Goal: Feedback & Contribution: Contribute content

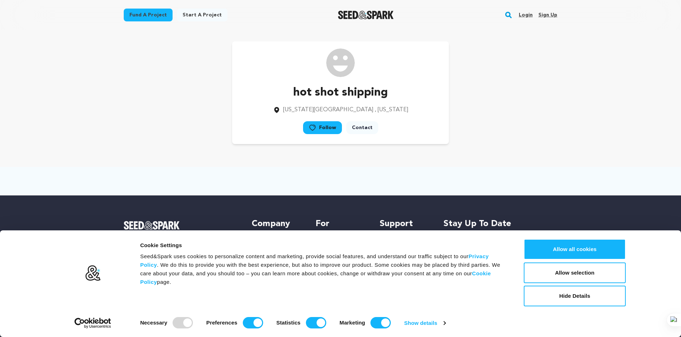
click at [545, 17] on link "Sign up" at bounding box center [547, 14] width 19 height 11
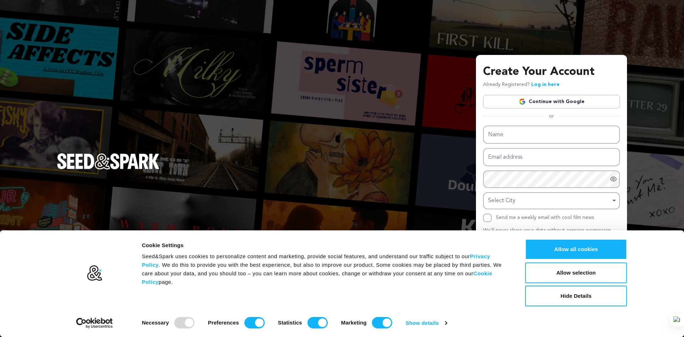
click at [546, 102] on link "Continue with Google" at bounding box center [551, 102] width 137 height 14
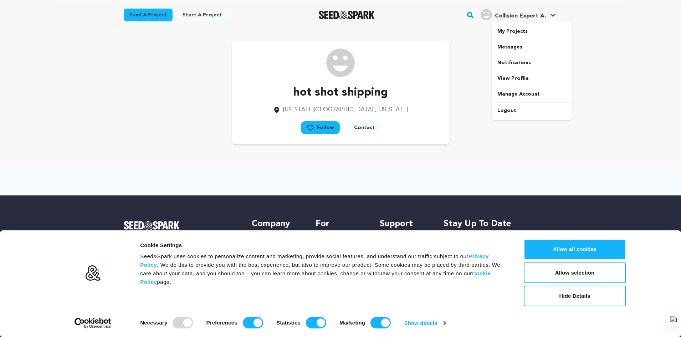
click at [541, 13] on span "Collision Expert A." at bounding box center [520, 16] width 51 height 6
click at [554, 15] on icon at bounding box center [552, 15] width 5 height 3
click at [552, 16] on icon at bounding box center [552, 15] width 5 height 3
click at [537, 17] on span "Collision Expert A." at bounding box center [520, 16] width 51 height 6
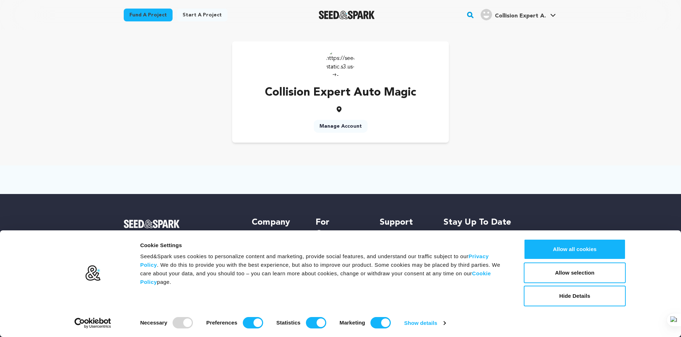
click at [336, 123] on link "Manage Account" at bounding box center [341, 126] width 54 height 13
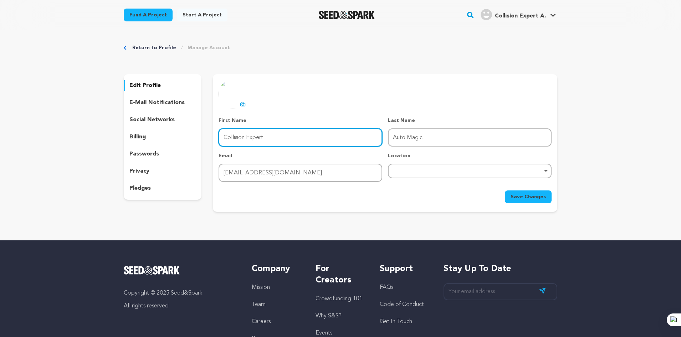
click at [267, 136] on input "Collision Expert" at bounding box center [300, 137] width 164 height 18
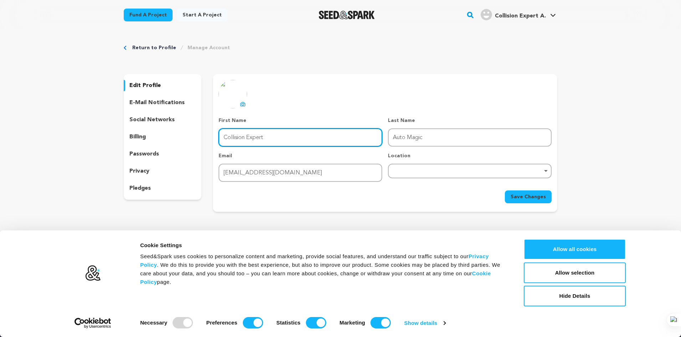
click at [267, 136] on input "Collision Expert" at bounding box center [300, 137] width 164 height 18
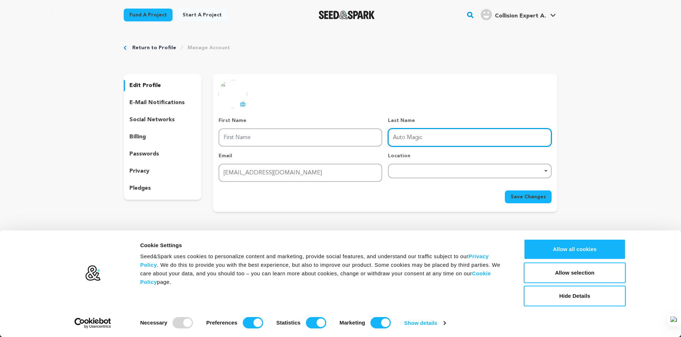
click at [434, 139] on input "Auto Magic" at bounding box center [470, 137] width 164 height 18
paste input "Collision Expert"
drag, startPoint x: 423, startPoint y: 139, endPoint x: 377, endPoint y: 139, distance: 46.3
click at [377, 139] on div "First Name First Name Last Name Last Name Auto MagicCollision Expert Email Emai…" at bounding box center [384, 149] width 333 height 65
type input "Collision Expert"
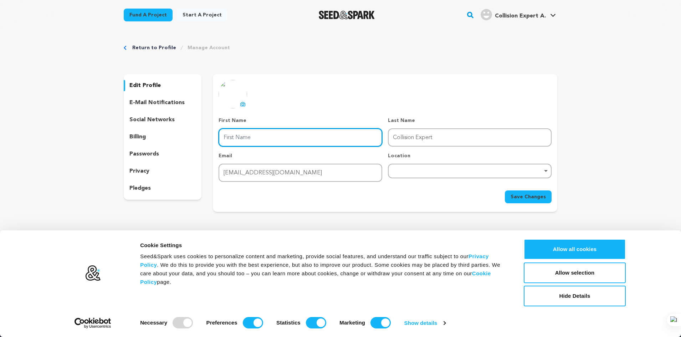
click at [285, 135] on input "First Name" at bounding box center [300, 137] width 164 height 18
paste input "Auto Magic"
click at [443, 177] on div "Remove item" at bounding box center [470, 171] width 164 height 15
type input "Auto Magic"
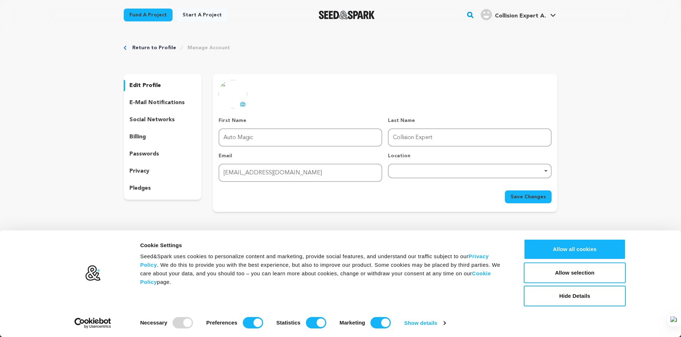
click at [411, 173] on div "Remove item" at bounding box center [470, 171] width 164 height 15
paste input "80-77 Cypress Ave Flushing NY, 11385"
drag, startPoint x: 472, startPoint y: 189, endPoint x: 459, endPoint y: 189, distance: 13.2
click at [453, 190] on input "80-77 Cypress Ave Flushing NY, 11385" at bounding box center [469, 190] width 162 height 16
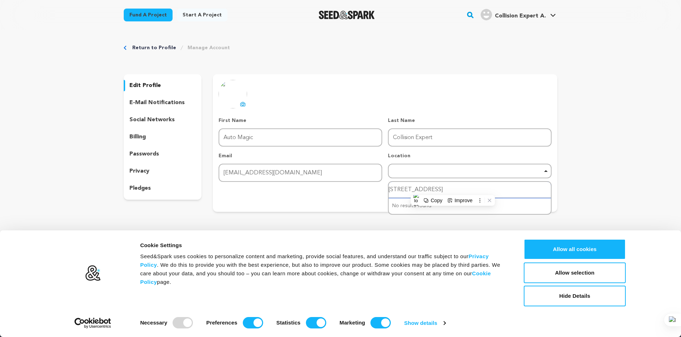
click at [471, 188] on input "80-77 Cypress Ave Flushing NY, 11385" at bounding box center [469, 190] width 162 height 16
drag, startPoint x: 471, startPoint y: 188, endPoint x: 413, endPoint y: 188, distance: 58.8
click at [413, 188] on input "80-77 Cypress Ave Flushing NY, 11385" at bounding box center [469, 190] width 162 height 16
click at [440, 187] on input "80-77 Cypress Ave Flushing NY, 11385" at bounding box center [469, 190] width 162 height 16
drag, startPoint x: 436, startPoint y: 190, endPoint x: 490, endPoint y: 190, distance: 53.1
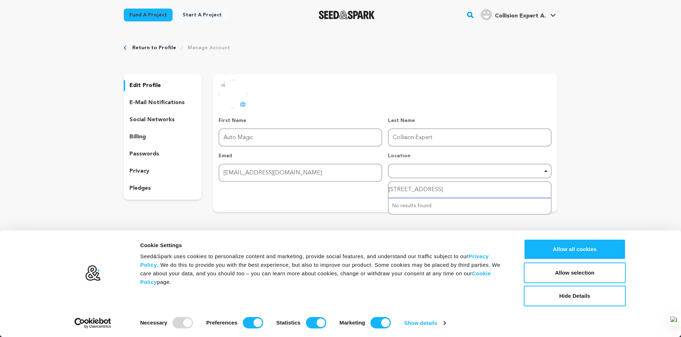
click at [490, 190] on input "80-77 Cypress Ave Flushing NY, 11385" at bounding box center [469, 190] width 162 height 16
type input "80-77 Cypress Ave"
click at [462, 191] on input "80-77 Cypress Ave" at bounding box center [469, 190] width 162 height 16
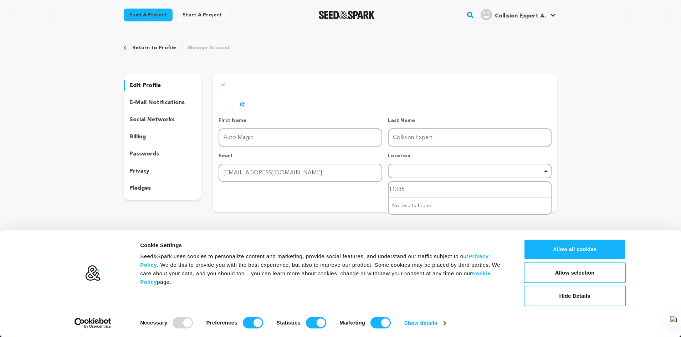
click at [457, 191] on input "11385" at bounding box center [469, 190] width 162 height 16
click at [408, 198] on div "No results found" at bounding box center [469, 206] width 162 height 16
click at [373, 192] on div "Save Changes" at bounding box center [384, 196] width 333 height 13
click at [529, 176] on div "Remove item" at bounding box center [470, 171] width 164 height 15
click at [420, 192] on input "11385" at bounding box center [469, 190] width 162 height 16
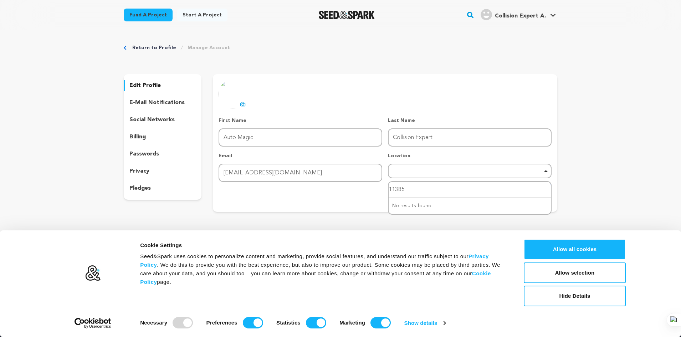
click at [420, 192] on input "11385" at bounding box center [469, 190] width 162 height 16
type input "new York"
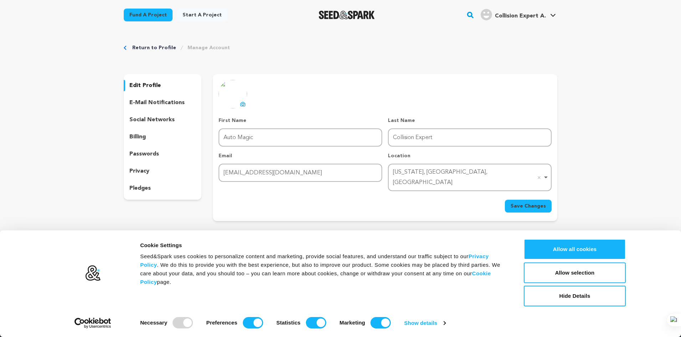
click at [438, 174] on div "New York, NY, USA Remove item" at bounding box center [467, 177] width 149 height 21
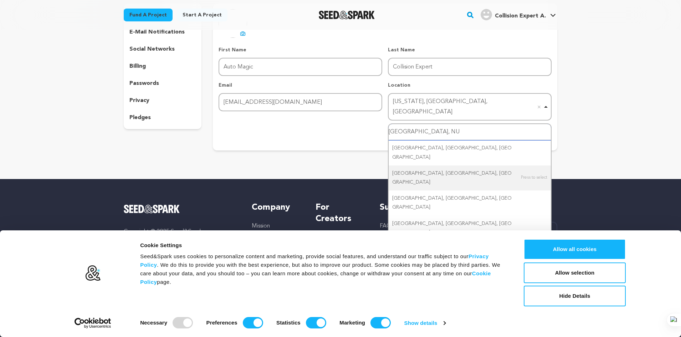
scroll to position [71, 0]
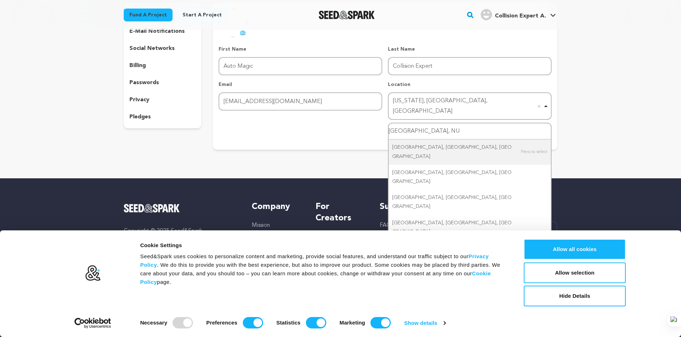
click at [413, 123] on input "forest hills, NU" at bounding box center [469, 131] width 162 height 16
type input "forest hill, NU"
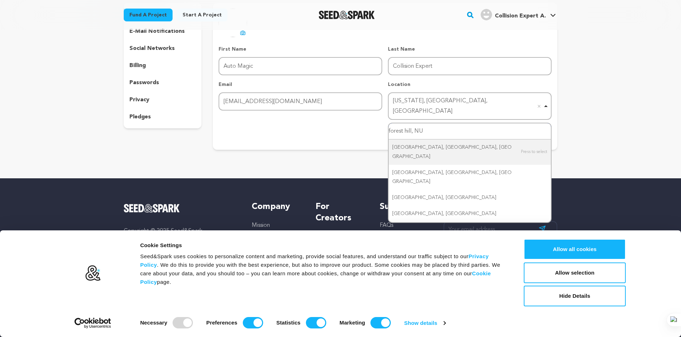
click at [433, 123] on input "forest hill, NU" at bounding box center [469, 131] width 162 height 16
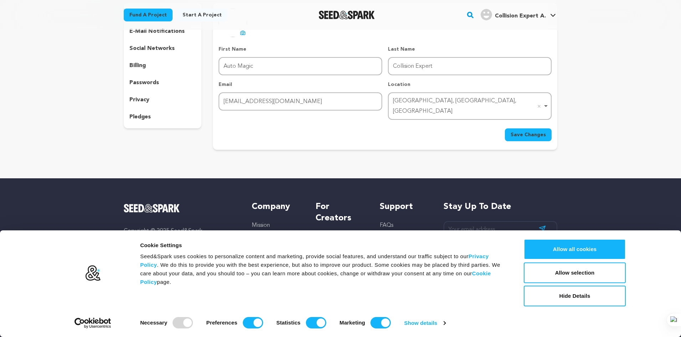
click at [527, 130] on button "Save Changes" at bounding box center [528, 134] width 47 height 13
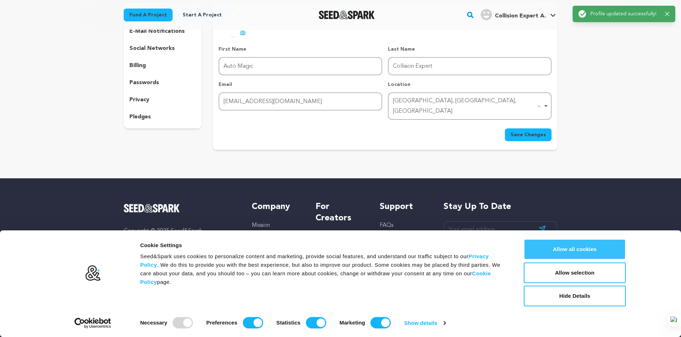
click at [562, 250] on button "Allow all cookies" at bounding box center [574, 249] width 102 height 21
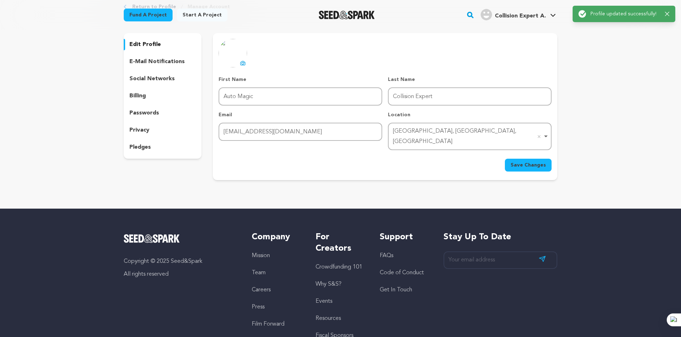
scroll to position [0, 0]
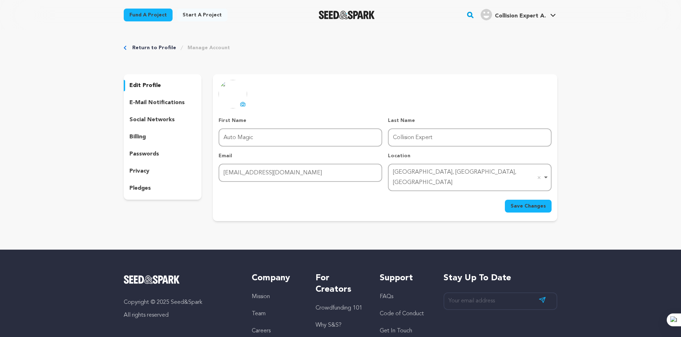
click at [243, 103] on icon at bounding box center [243, 104] width 3 height 2
click at [164, 119] on p "social networks" at bounding box center [151, 119] width 45 height 9
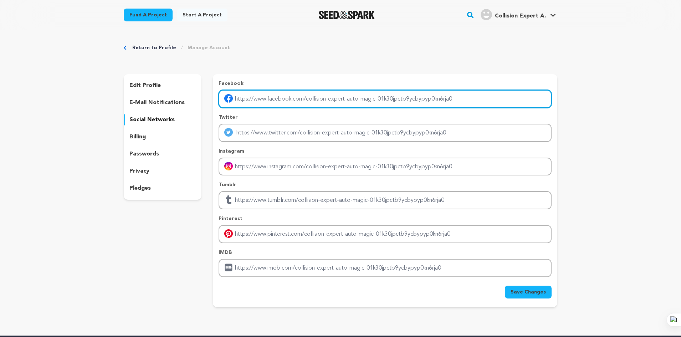
click at [352, 99] on input "Enter facebook profile link" at bounding box center [384, 99] width 333 height 18
click at [351, 99] on input "Enter facebook profile link" at bounding box center [384, 99] width 333 height 18
click at [409, 100] on input "Enter facebook profile link" at bounding box center [384, 99] width 333 height 18
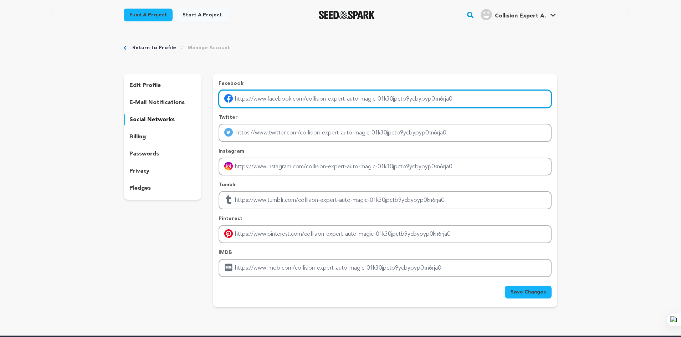
click at [411, 100] on input "Enter facebook profile link" at bounding box center [384, 99] width 333 height 18
paste input "https://www.facebook.com/auto.magic.collision.ny/"
type input "https://www.facebook.com/auto.magic.collision.ny/"
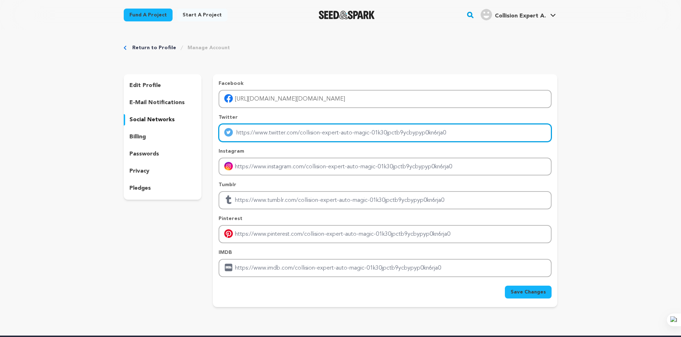
click at [306, 132] on input "Enter twitter profile link" at bounding box center [384, 133] width 333 height 18
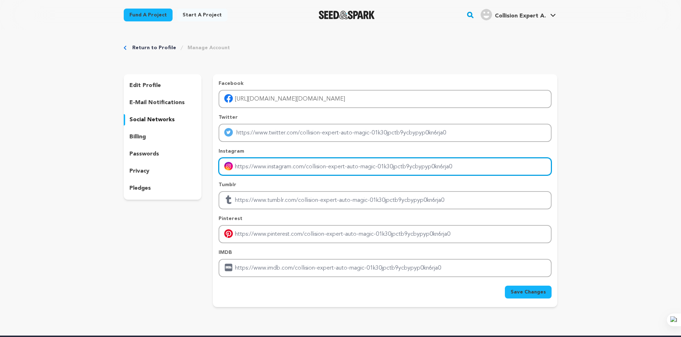
click at [342, 166] on input "Enter instagram handle link" at bounding box center [384, 166] width 333 height 18
paste input "https://www.instagram.com/automagiccollision/"
type input "https://www.instagram.com/automagiccollision/"
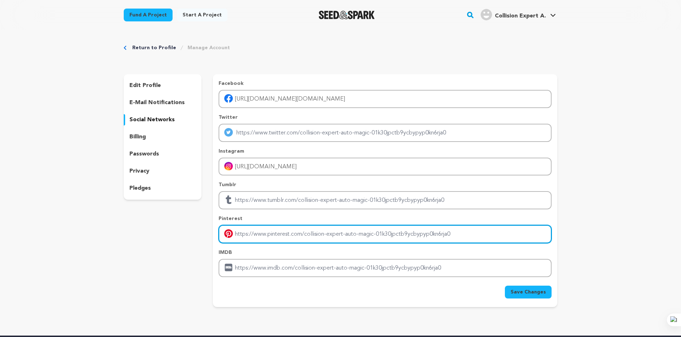
click at [276, 233] on input "Enter pinterest profile link" at bounding box center [384, 234] width 333 height 18
type input "https://www.pinterest.com/acollisionexpert/"
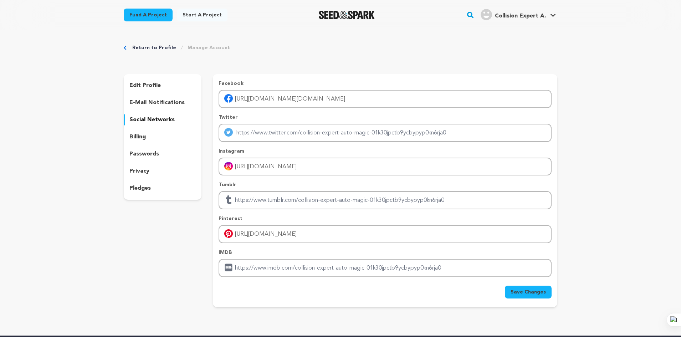
click at [530, 296] on button "Save Changes" at bounding box center [528, 291] width 47 height 13
click at [155, 83] on p "edit profile" at bounding box center [144, 85] width 31 height 9
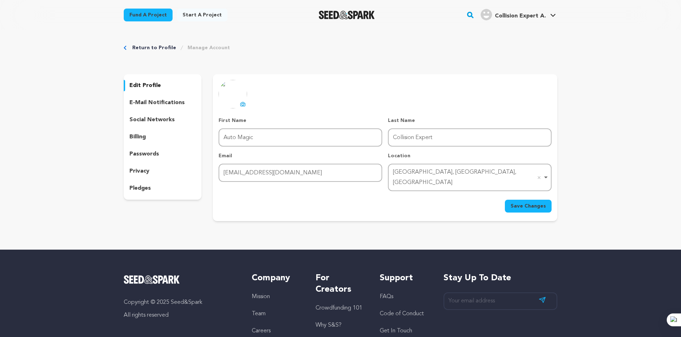
click at [534, 202] on span "Save Changes" at bounding box center [527, 205] width 35 height 7
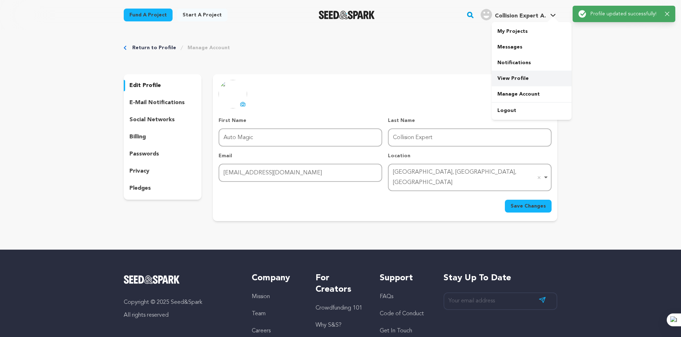
click at [519, 80] on link "View Profile" at bounding box center [531, 79] width 80 height 16
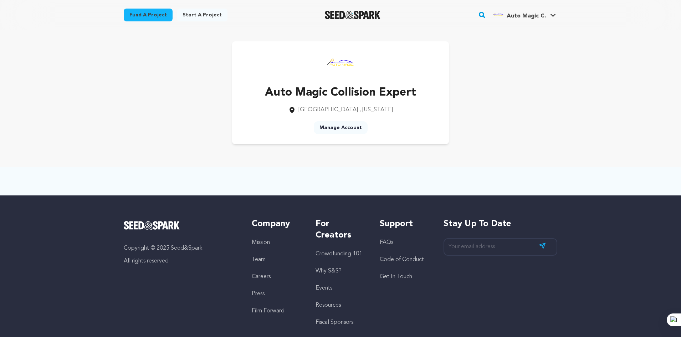
click at [326, 127] on link "Manage Account" at bounding box center [341, 127] width 54 height 13
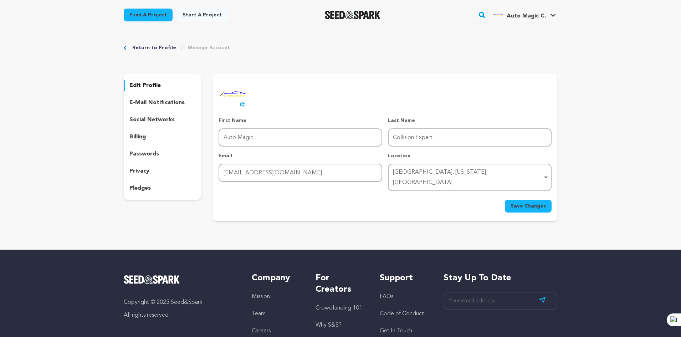
click at [444, 176] on div "[GEOGRAPHIC_DATA], [US_STATE], [GEOGRAPHIC_DATA] Remove item" at bounding box center [467, 177] width 149 height 21
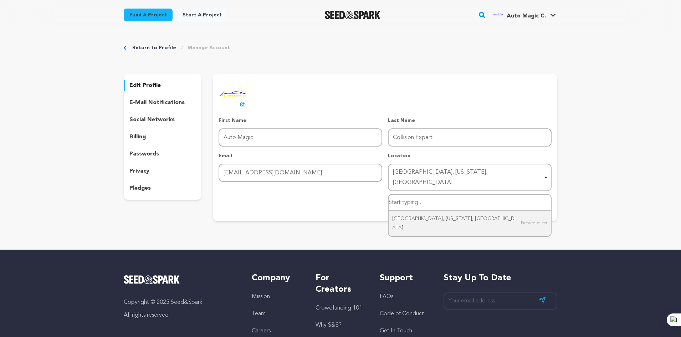
click at [424, 195] on input "Forest Hills, North Carolina, United States" at bounding box center [469, 203] width 162 height 16
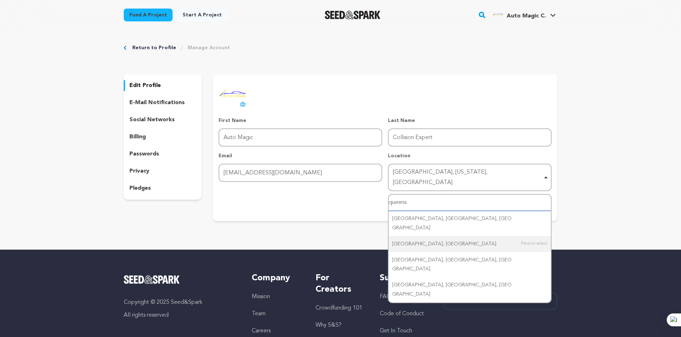
click at [422, 195] on input "queens" at bounding box center [469, 203] width 162 height 16
click at [421, 195] on input "queens" at bounding box center [469, 203] width 162 height 16
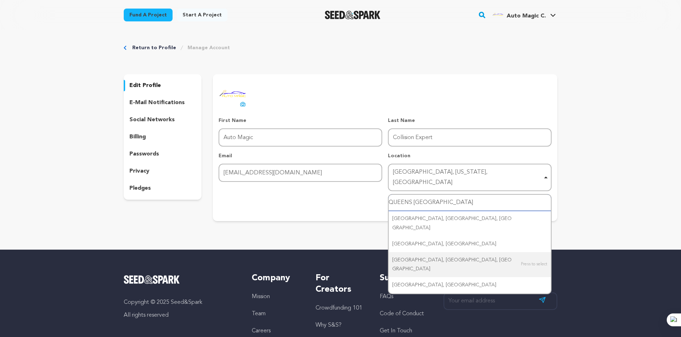
scroll to position [36, 0]
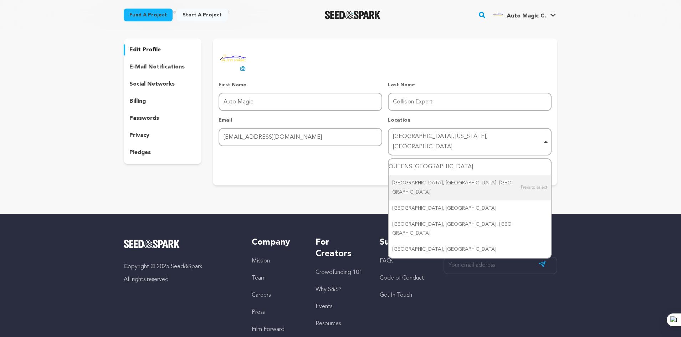
click at [419, 159] on input "QUEENS NY" at bounding box center [469, 167] width 162 height 16
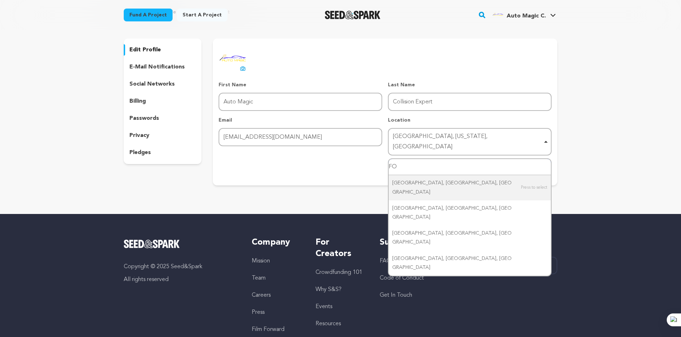
type input "F"
type input "NEW"
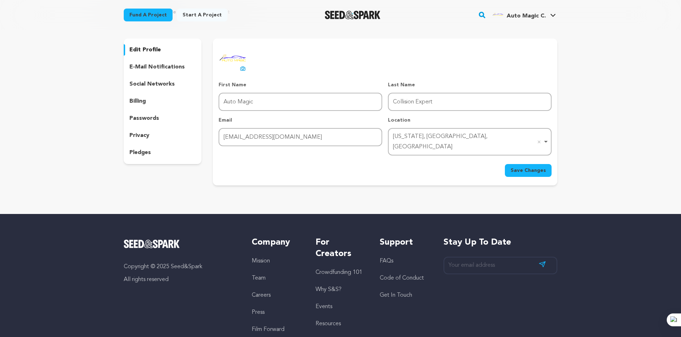
click at [522, 164] on button "Save Changes" at bounding box center [528, 170] width 47 height 13
click at [150, 153] on p "pledges" at bounding box center [139, 152] width 21 height 9
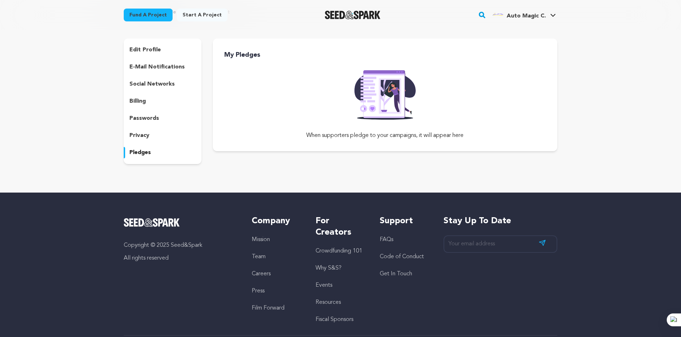
click at [157, 68] on p "e-mail notifications" at bounding box center [156, 67] width 55 height 9
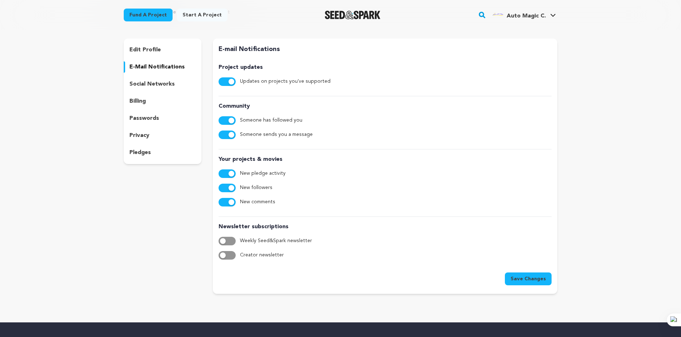
click at [150, 76] on div "edit profile e-mail notifications social networks billing passwords privacy ple…" at bounding box center [163, 100] width 78 height 125
click at [150, 89] on div "social networks" at bounding box center [163, 83] width 78 height 11
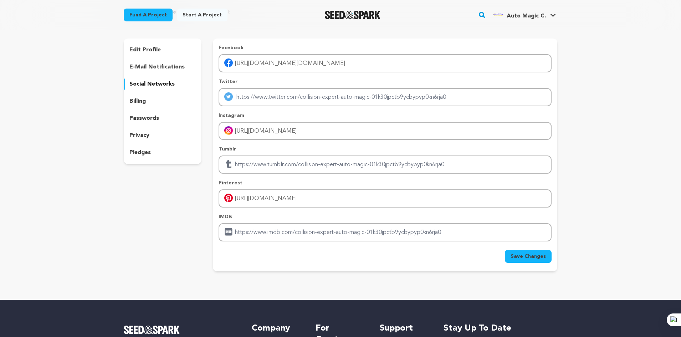
click at [143, 97] on div "billing" at bounding box center [163, 100] width 78 height 11
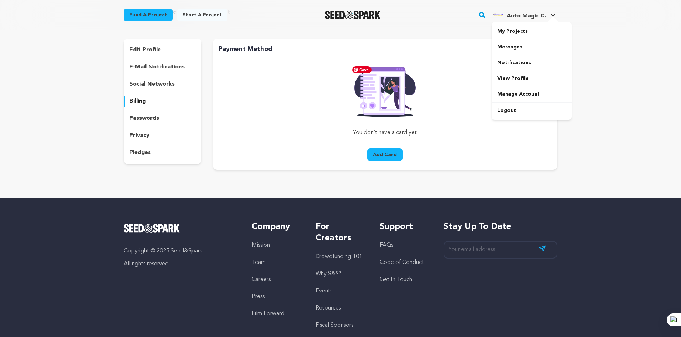
click at [512, 15] on span "Auto Magic C." at bounding box center [525, 16] width 39 height 6
click at [509, 17] on span "Auto Magic C." at bounding box center [525, 16] width 39 height 6
click at [529, 19] on span "Auto Magic C." at bounding box center [525, 16] width 39 height 6
click at [551, 16] on icon at bounding box center [553, 16] width 6 height 4
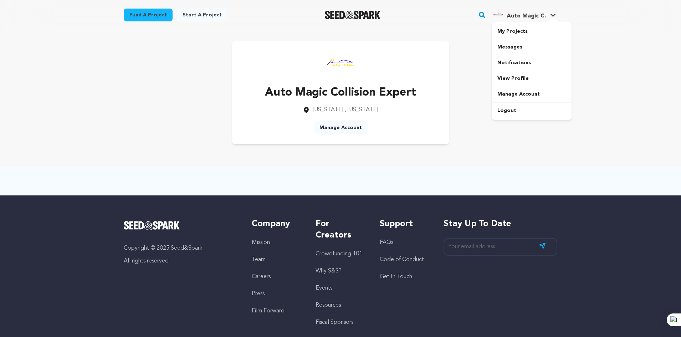
click at [508, 31] on link "My Projects" at bounding box center [531, 32] width 80 height 16
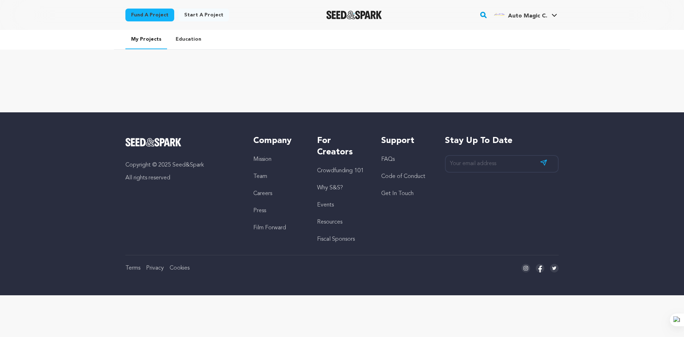
click at [217, 17] on link "Start a project" at bounding box center [204, 15] width 51 height 13
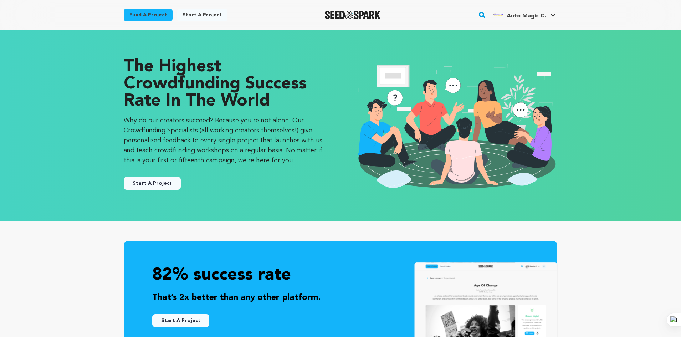
click at [156, 180] on button "Start A Project" at bounding box center [152, 183] width 57 height 13
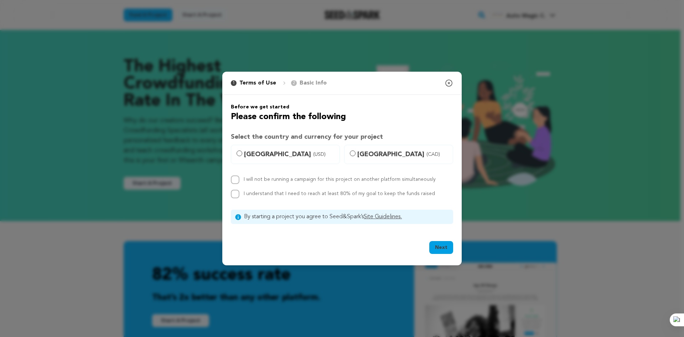
click at [254, 150] on span "[GEOGRAPHIC_DATA] (USD)" at bounding box center [289, 154] width 91 height 10
click at [242, 150] on input "[GEOGRAPHIC_DATA] (USD)" at bounding box center [240, 153] width 6 height 6
radio input "true"
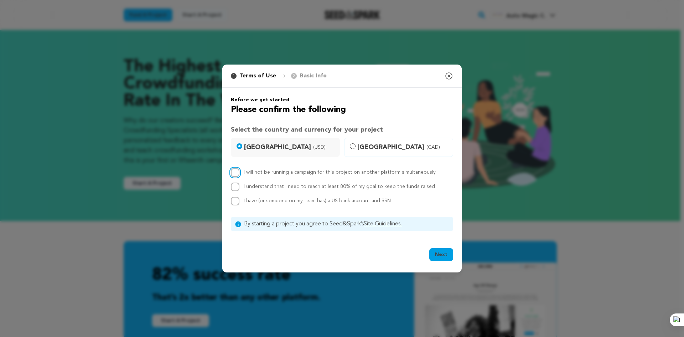
click at [237, 176] on input "I will not be running a campaign for this project on another platform simultane…" at bounding box center [235, 172] width 9 height 9
checkbox input "true"
click at [235, 187] on input "I understand that I need to reach at least 80% of my goal to keep the funds rai…" at bounding box center [235, 186] width 9 height 9
checkbox input "true"
click at [234, 202] on input "I have (or someone on my team has) a US bank account and SSN" at bounding box center [235, 201] width 9 height 9
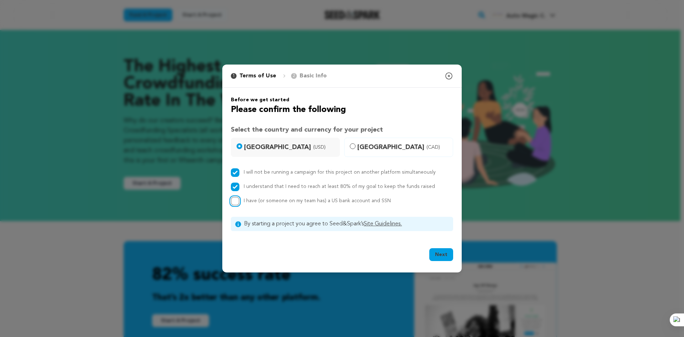
checkbox input "true"
click at [441, 253] on button "Next" at bounding box center [441, 254] width 24 height 13
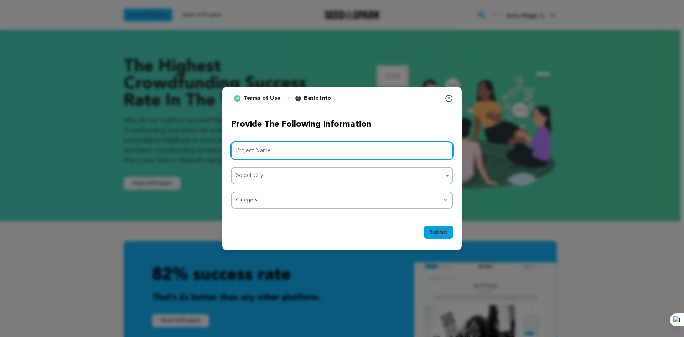
click at [278, 150] on input "Project Name" at bounding box center [342, 150] width 222 height 18
click at [270, 181] on div "Select City Remove item" at bounding box center [341, 175] width 215 height 13
type input "Auto Body Repair [GEOGRAPHIC_DATA]"
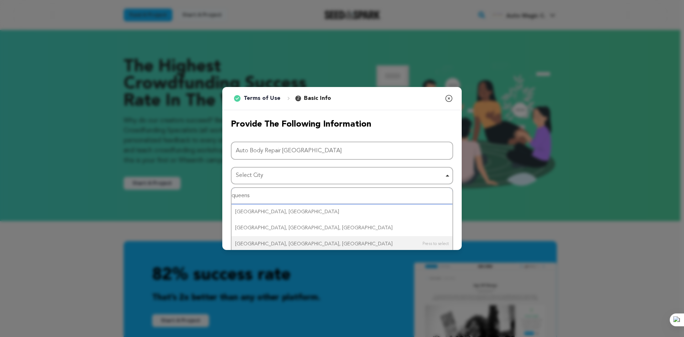
scroll to position [19, 0]
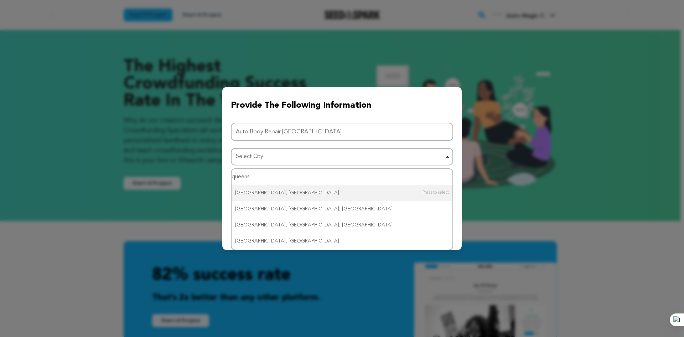
click at [249, 173] on input "queens" at bounding box center [342, 177] width 221 height 16
type input "new y"
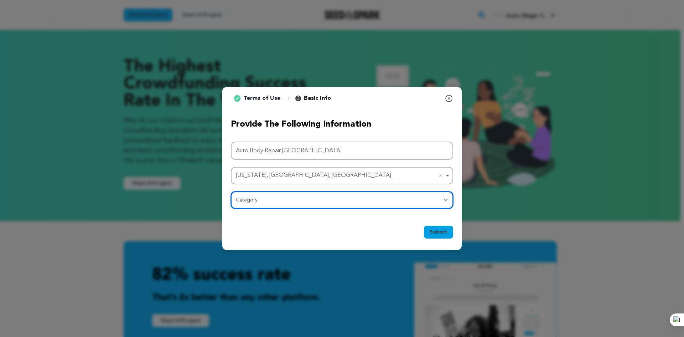
click at [259, 196] on select "Category Film Feature Film Short Series Film Festival Company Music Video VR Ex…" at bounding box center [342, 199] width 222 height 17
select select "10883"
click at [231, 191] on select "Category Film Feature Film Short Series Film Festival Company Music Video VR Ex…" at bounding box center [342, 199] width 222 height 17
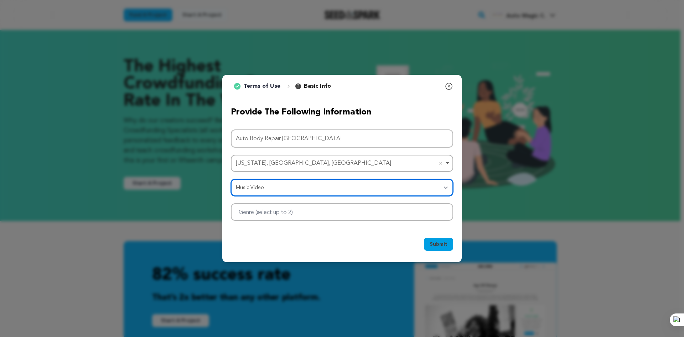
click at [264, 217] on div at bounding box center [342, 211] width 222 height 17
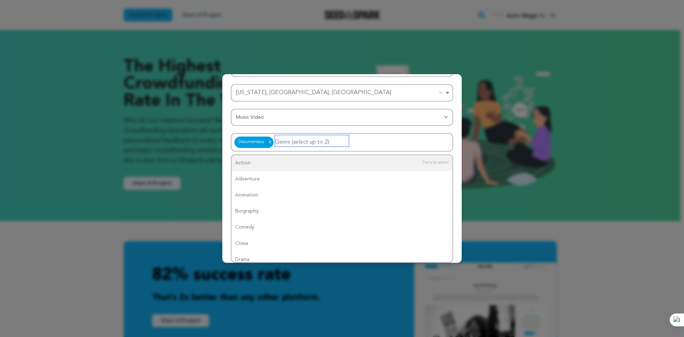
click at [408, 141] on div "Documentary Documentary Remove item" at bounding box center [342, 142] width 222 height 19
click at [456, 144] on div "Provide the following information Project Name Auto Body Repair Queens New York…" at bounding box center [341, 93] width 239 height 132
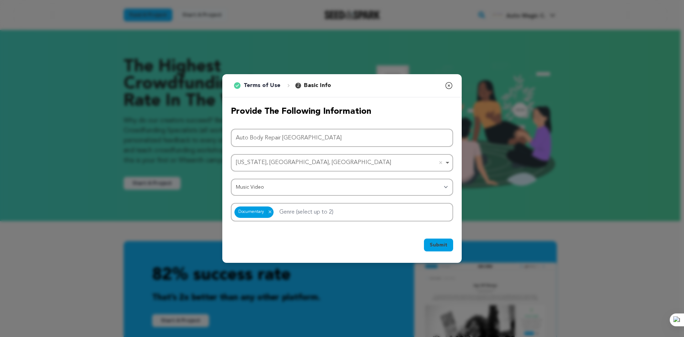
click at [443, 246] on span "Submit" at bounding box center [439, 244] width 18 height 7
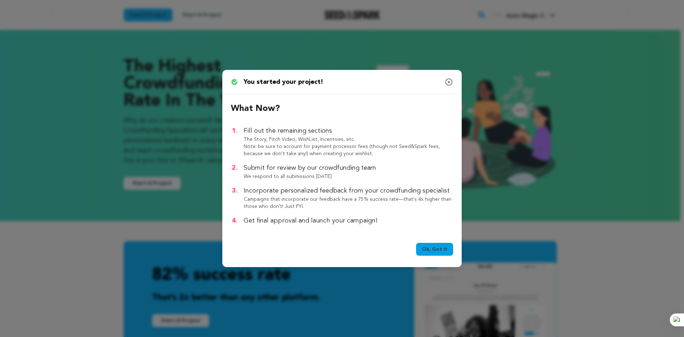
click at [449, 80] on icon "button" at bounding box center [449, 82] width 9 height 9
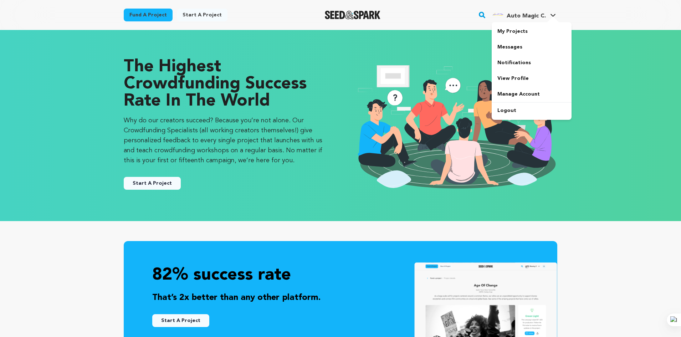
click at [513, 15] on span "Auto Magic C." at bounding box center [525, 16] width 39 height 6
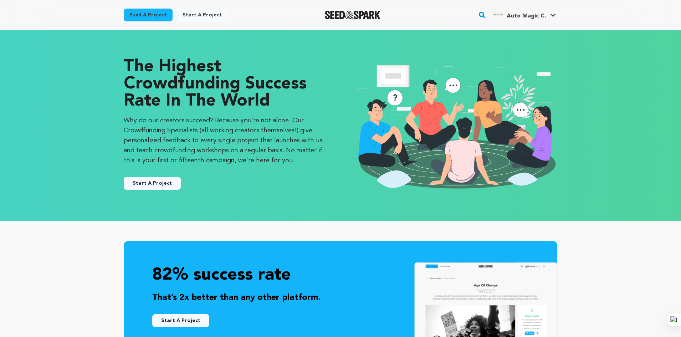
click at [512, 15] on span "Auto Magic C." at bounding box center [525, 16] width 39 height 6
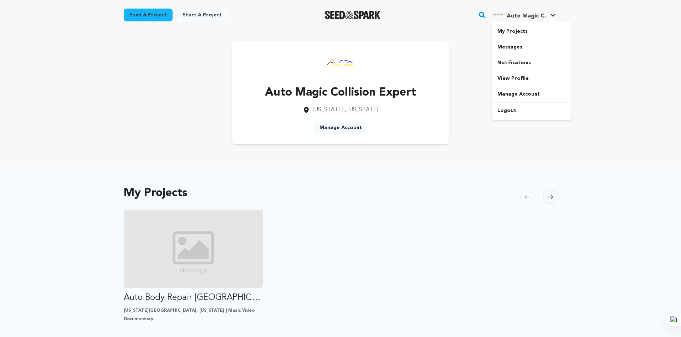
click at [508, 77] on link "View Profile" at bounding box center [531, 79] width 80 height 16
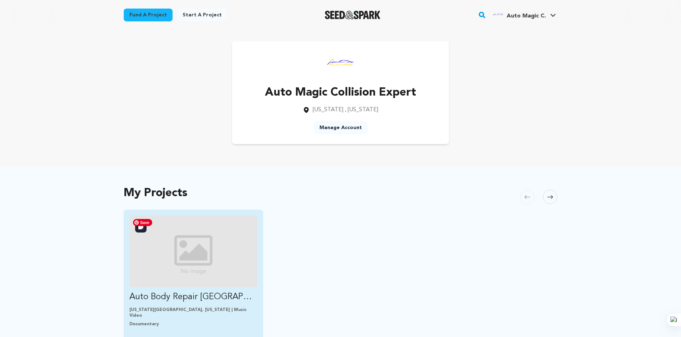
click at [187, 279] on img "Fund Auto Body Repair Queens" at bounding box center [193, 251] width 128 height 72
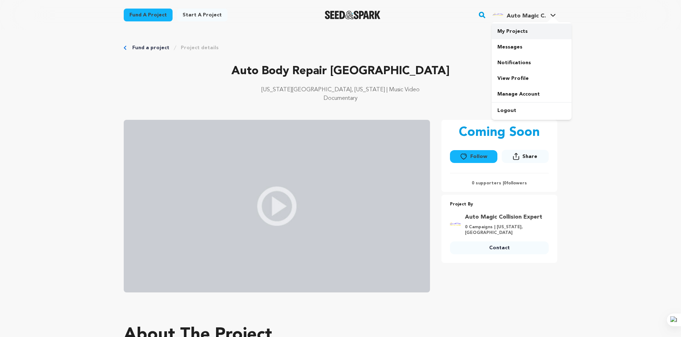
click at [521, 34] on link "My Projects" at bounding box center [531, 32] width 80 height 16
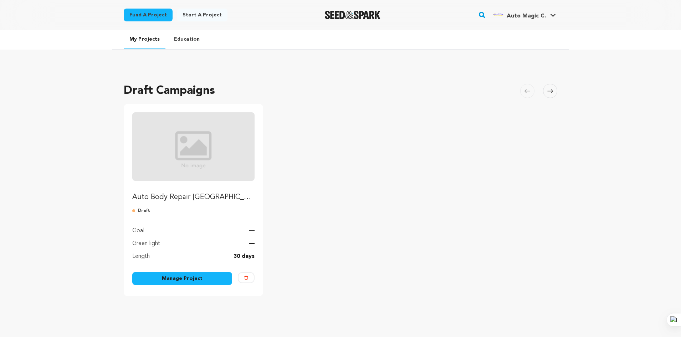
click at [185, 281] on link "Manage Project" at bounding box center [182, 278] width 100 height 13
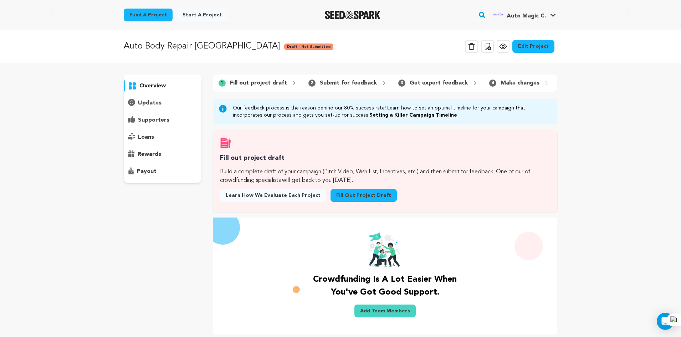
click at [528, 46] on link "Edit Project" at bounding box center [533, 46] width 42 height 13
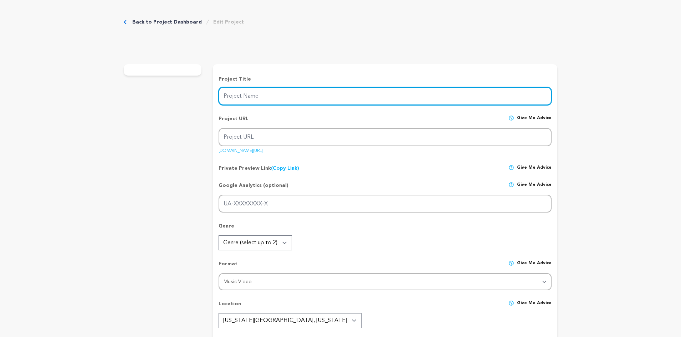
click at [282, 97] on input "Project Name" at bounding box center [384, 96] width 333 height 18
type input "Auto Body Repair [GEOGRAPHIC_DATA]"
type input "auto-body-repair-queens"
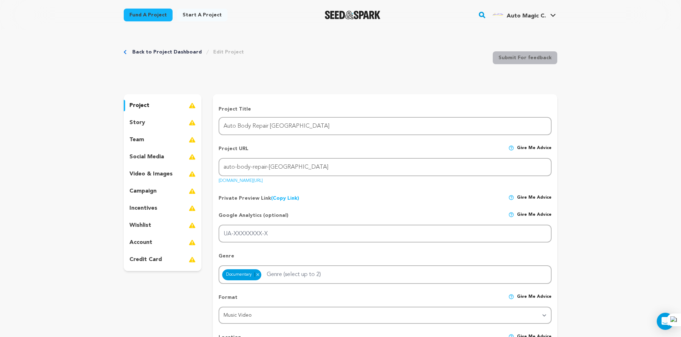
click at [156, 174] on p "video & images" at bounding box center [150, 174] width 43 height 9
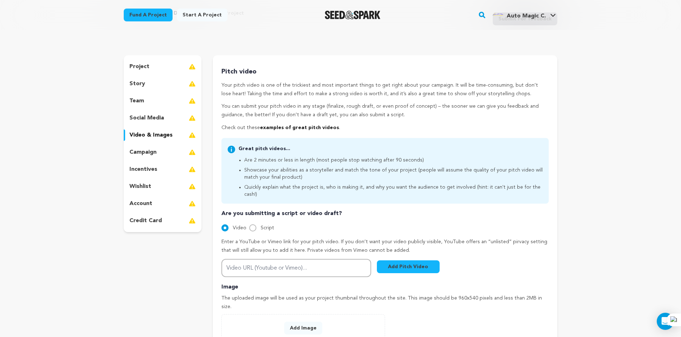
scroll to position [107, 0]
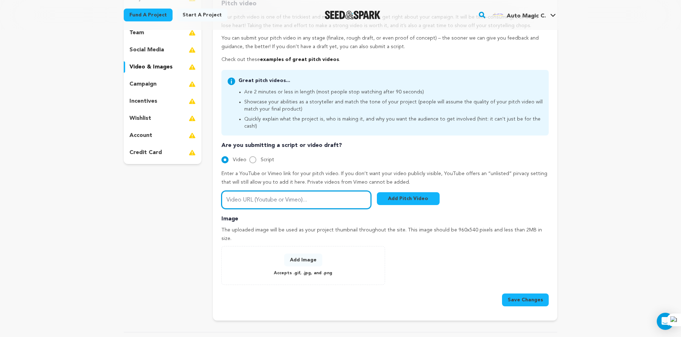
click at [270, 196] on input "Video URL (Youtube or Vimeo)..." at bounding box center [296, 200] width 150 height 18
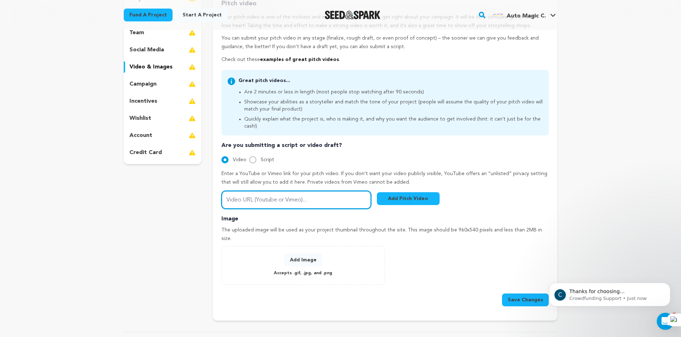
scroll to position [0, 0]
type input "https://www.youtube.com/watch?v=Fy0a2qXKllA"
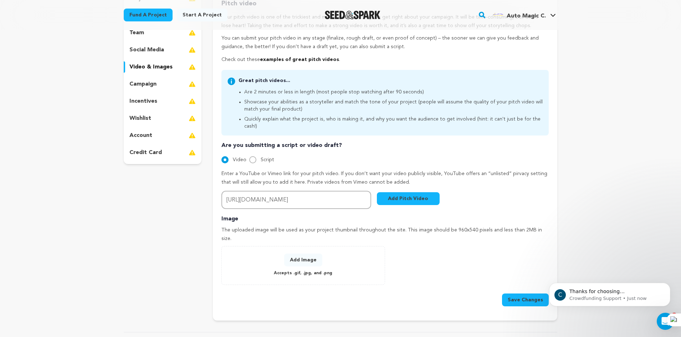
click at [397, 193] on button "Add Pitch Video" at bounding box center [408, 198] width 63 height 13
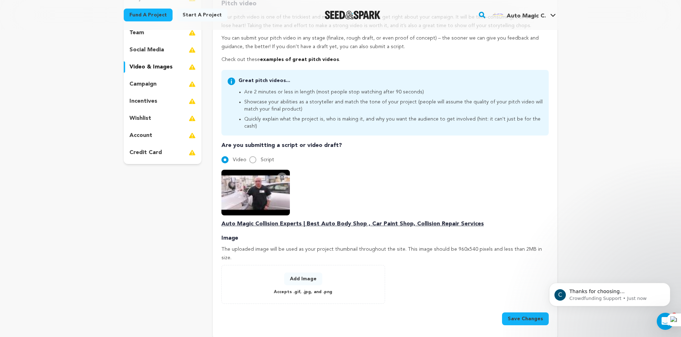
click at [307, 272] on div "Add Image Accepts .gif, .jpg, and .png" at bounding box center [303, 284] width 149 height 24
click at [309, 272] on button "Add Image" at bounding box center [303, 278] width 38 height 13
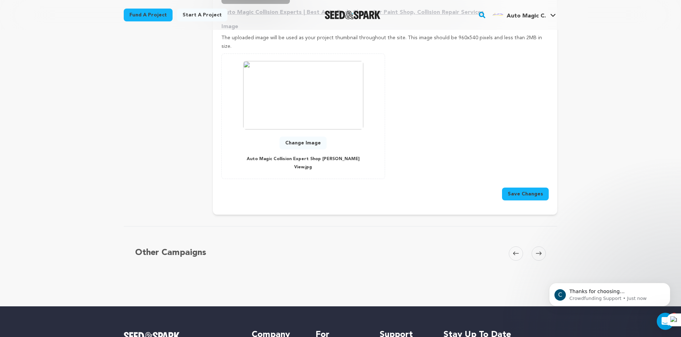
scroll to position [321, 0]
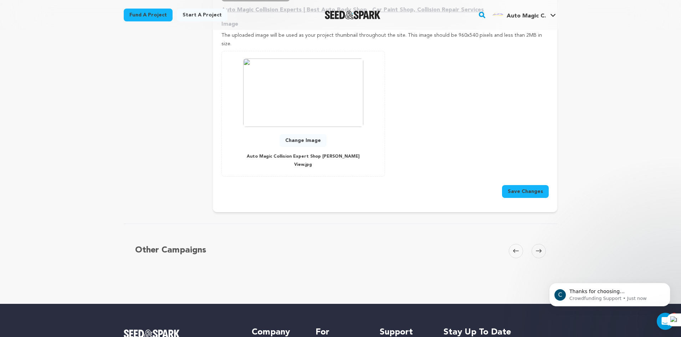
click at [524, 185] on button "Save Changes" at bounding box center [525, 191] width 47 height 13
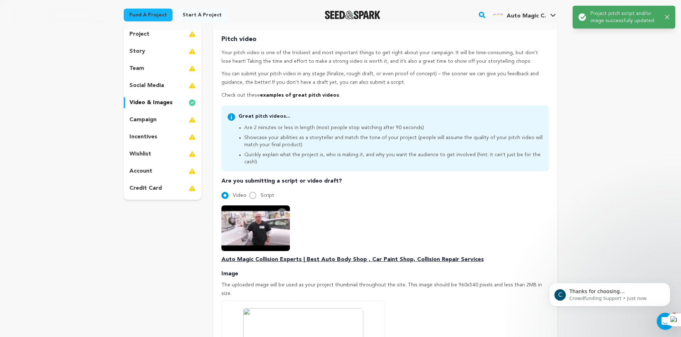
scroll to position [0, 0]
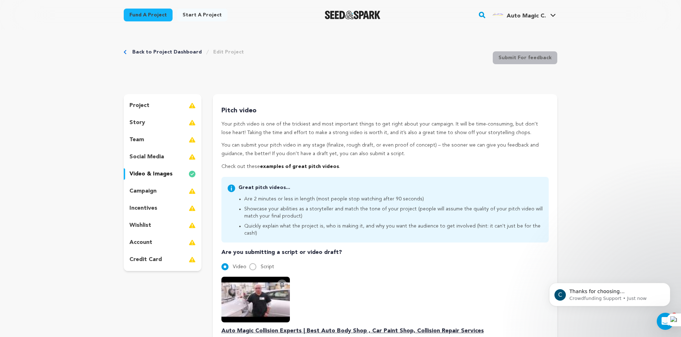
click at [148, 123] on div "story" at bounding box center [163, 122] width 78 height 11
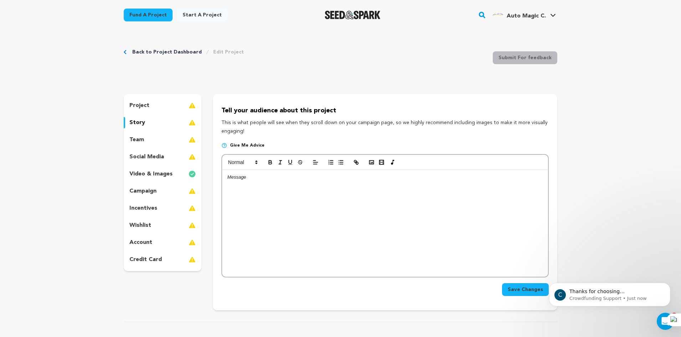
click at [276, 184] on div at bounding box center [385, 223] width 326 height 107
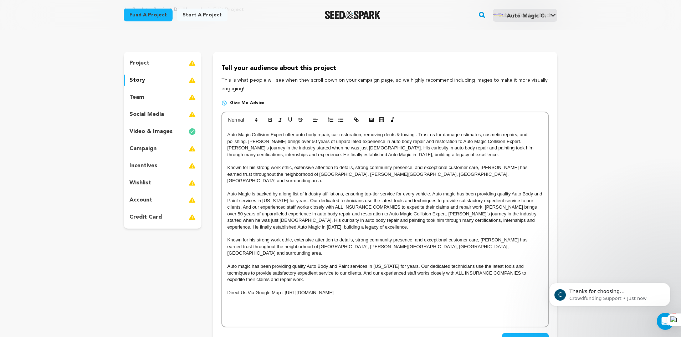
scroll to position [107, 0]
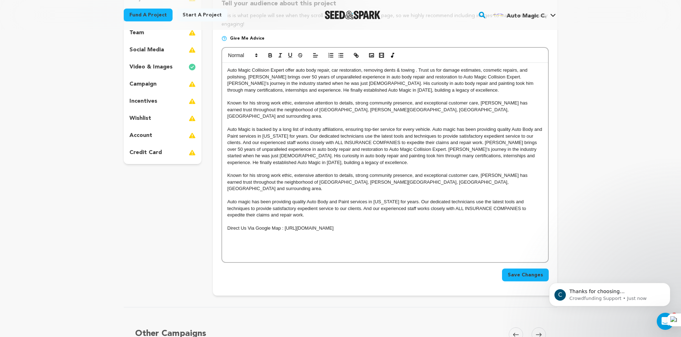
drag, startPoint x: 285, startPoint y: 215, endPoint x: 415, endPoint y: 215, distance: 130.0
click at [415, 225] on p "Direct Us Via Google Map : https://www.google.com/maps?cid=6149233992532072632" at bounding box center [384, 228] width 315 height 6
click at [356, 56] on line "button" at bounding box center [355, 55] width 1 height 1
click at [393, 225] on link at bounding box center [387, 227] width 16 height 5
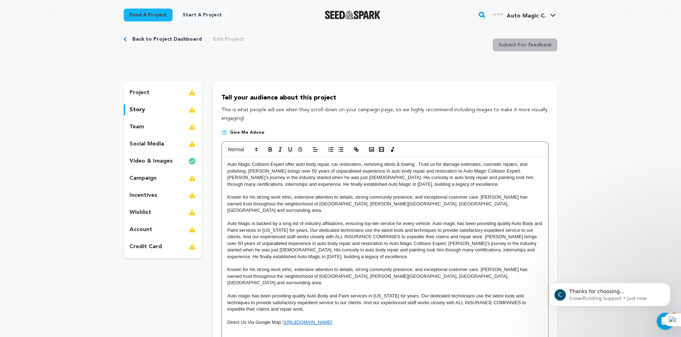
scroll to position [0, 0]
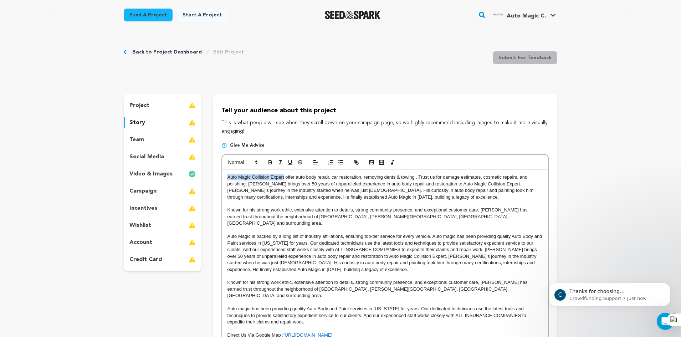
drag, startPoint x: 284, startPoint y: 177, endPoint x: 227, endPoint y: 179, distance: 57.0
click at [227, 179] on p "Auto Magic Collision Expert offer auto body repair, car restoration, removing d…" at bounding box center [384, 187] width 315 height 26
click at [357, 161] on icon "button" at bounding box center [356, 162] width 6 height 6
paste input "https://automagiccollision.com/"
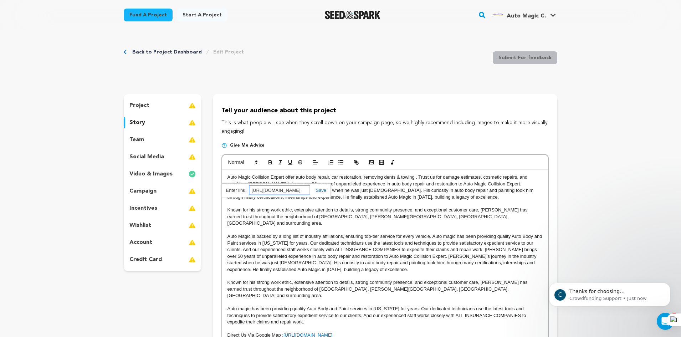
type input "https://automagiccollision.com/"
click at [322, 192] on link at bounding box center [318, 189] width 16 height 5
click at [391, 227] on p at bounding box center [384, 230] width 315 height 6
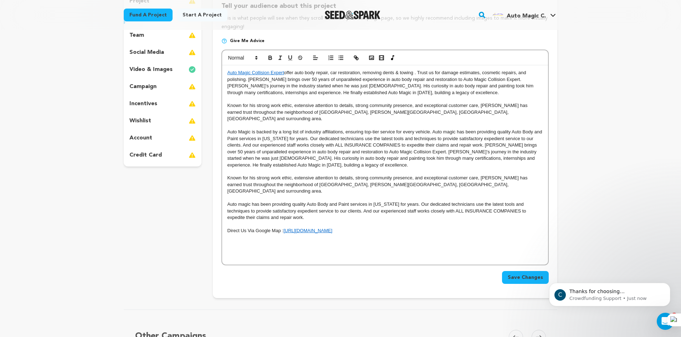
scroll to position [214, 0]
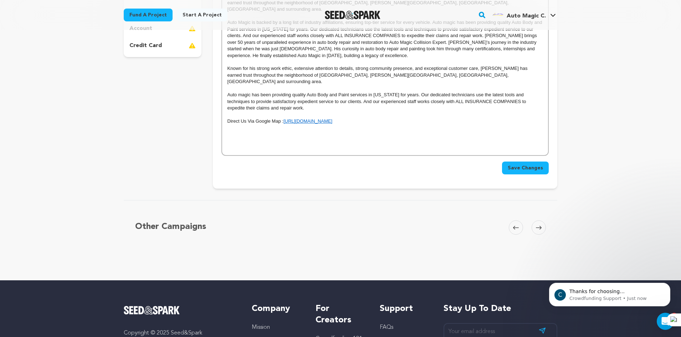
click at [525, 164] on span "Save Changes" at bounding box center [524, 167] width 35 height 7
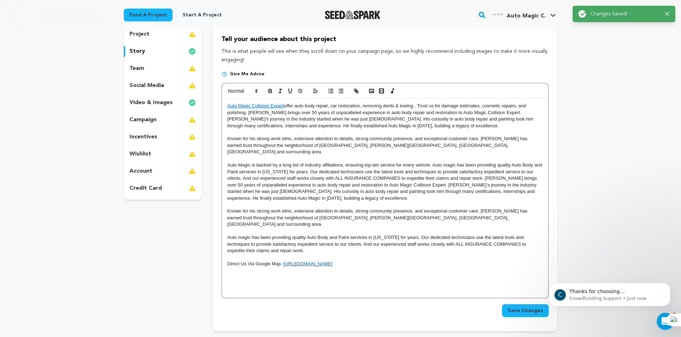
scroll to position [0, 0]
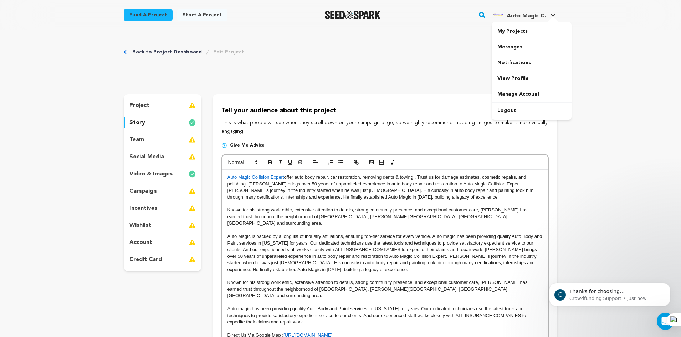
click at [547, 16] on link "Auto Magic C. Auto Magic C." at bounding box center [524, 13] width 66 height 13
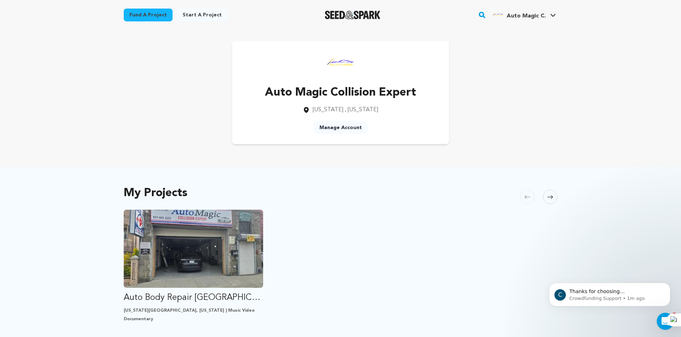
click at [550, 15] on icon at bounding box center [552, 15] width 5 height 3
